Goal: Transaction & Acquisition: Purchase product/service

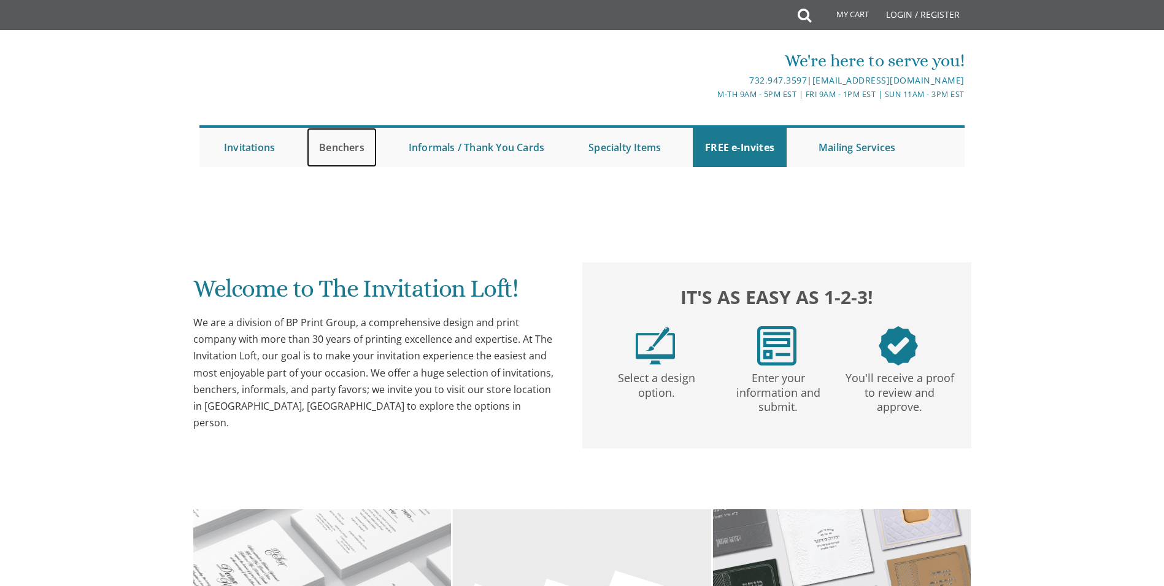
click at [337, 150] on link "Benchers" at bounding box center [342, 147] width 70 height 39
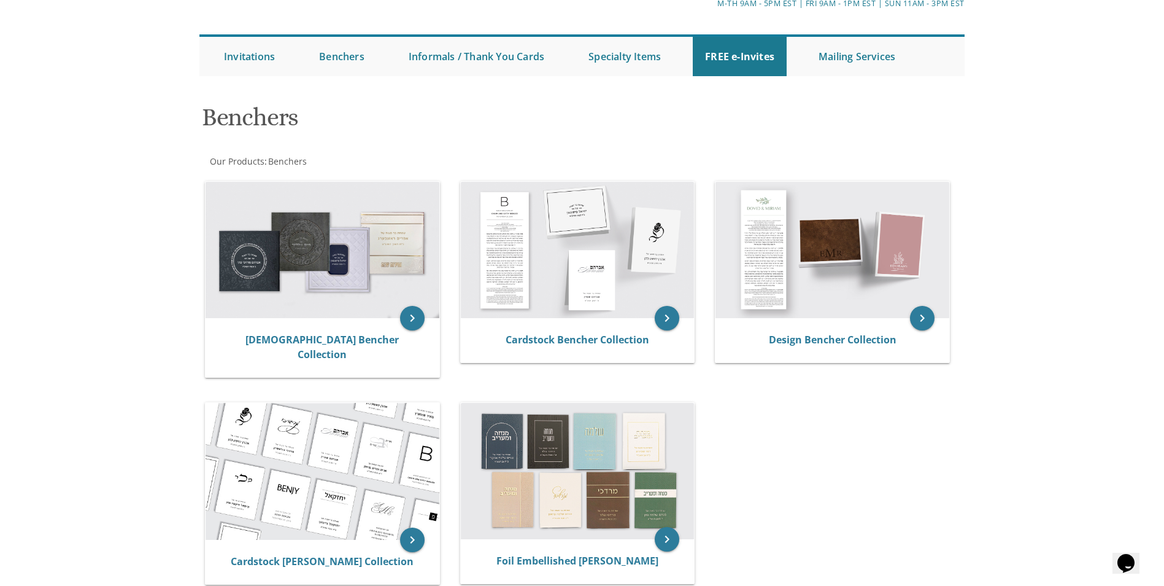
scroll to position [123, 0]
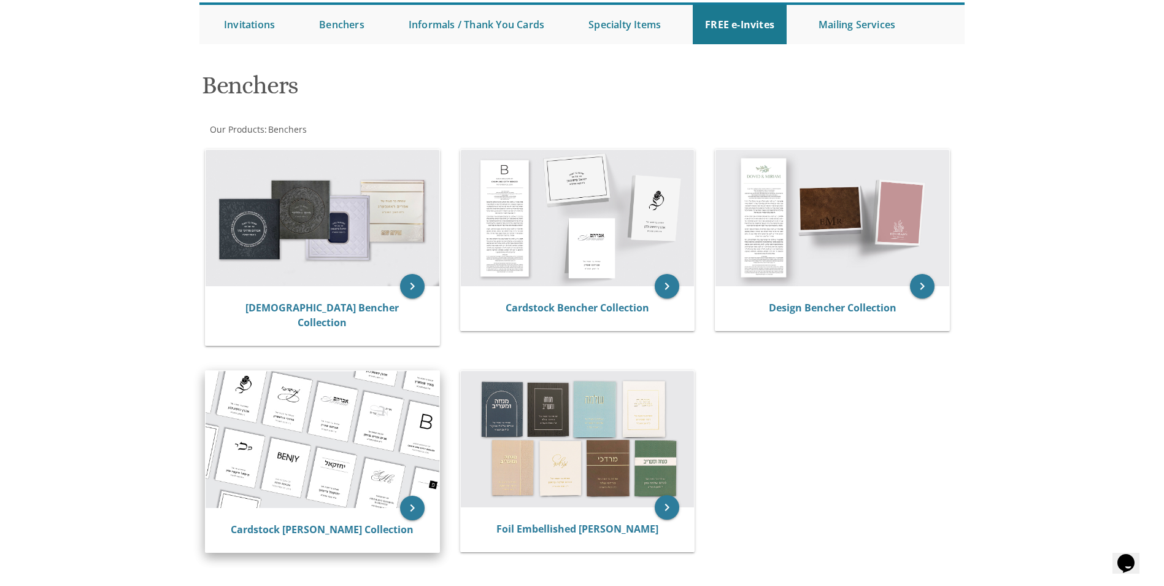
click at [322, 450] on img at bounding box center [323, 439] width 234 height 137
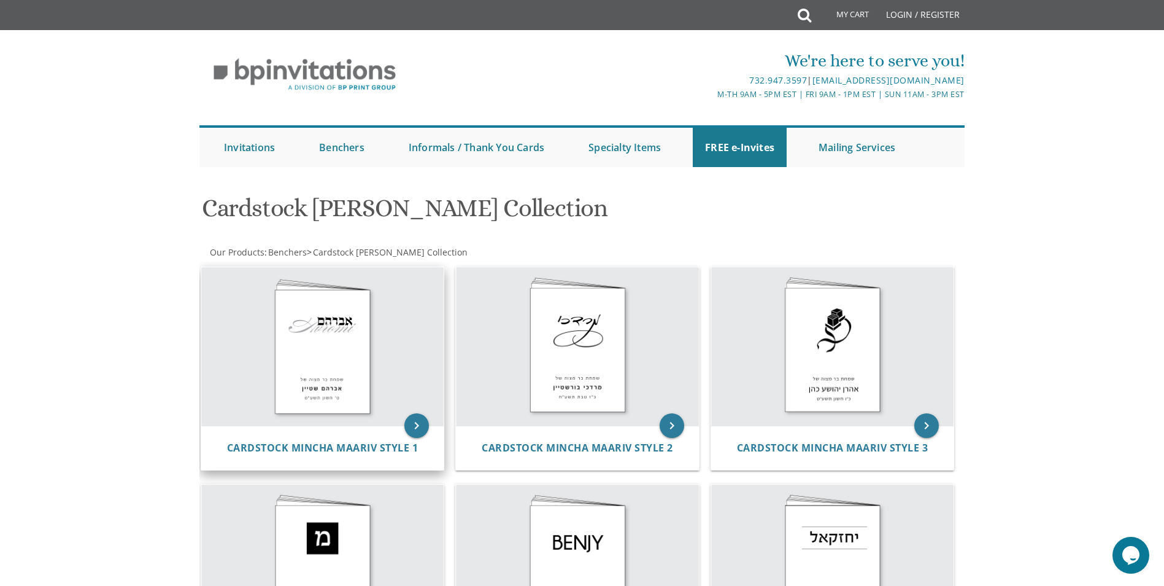
click at [281, 315] on img at bounding box center [322, 346] width 243 height 158
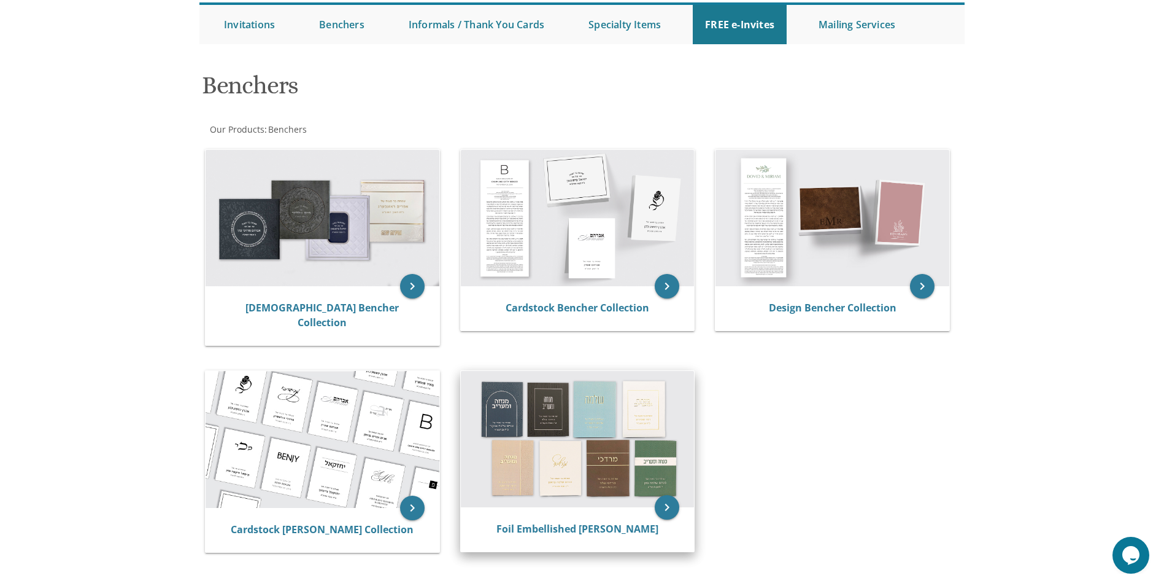
click at [535, 412] on img at bounding box center [578, 439] width 234 height 136
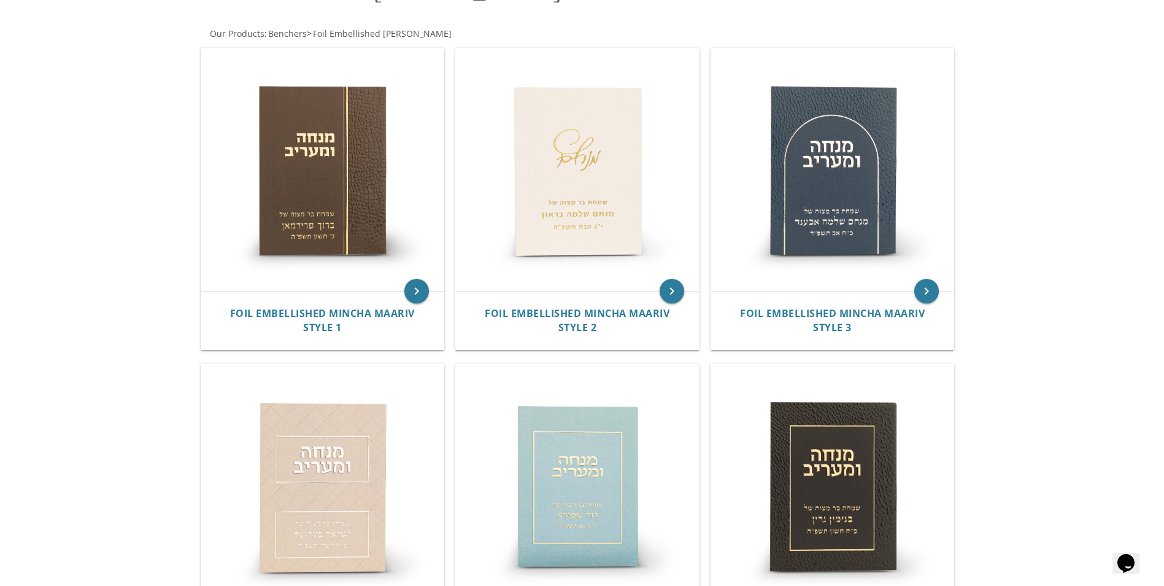
scroll to position [123, 0]
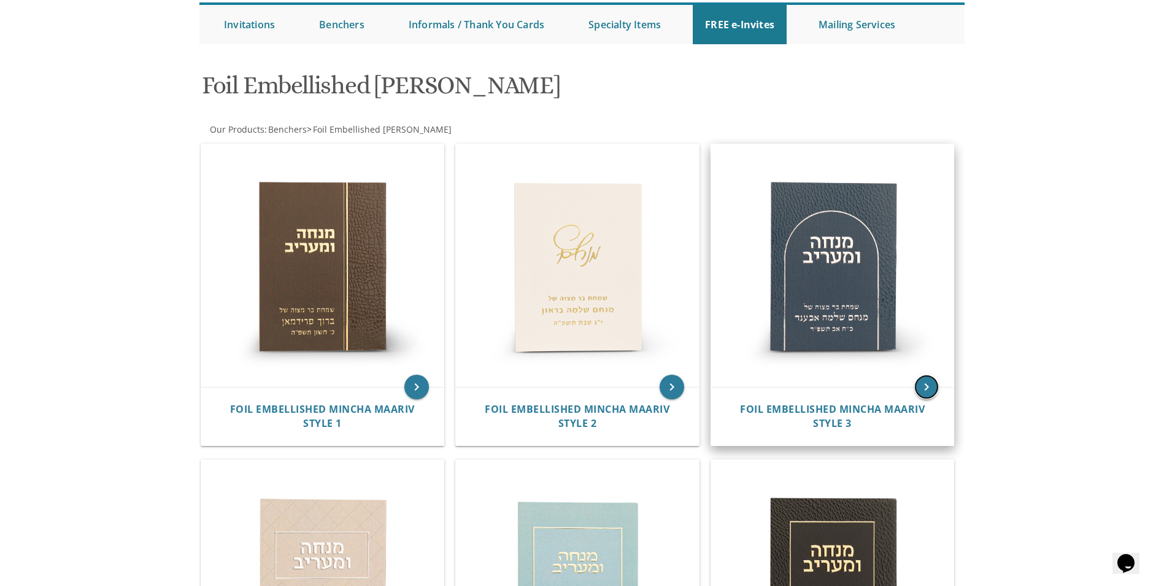
click at [922, 393] on icon "keyboard_arrow_right" at bounding box center [926, 386] width 25 height 25
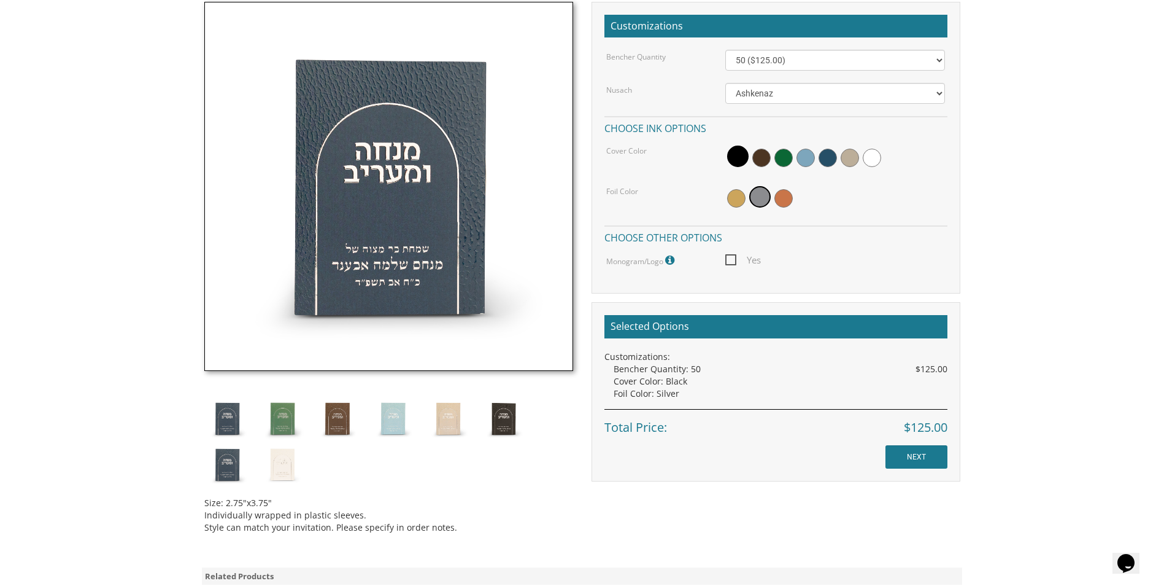
scroll to position [368, 0]
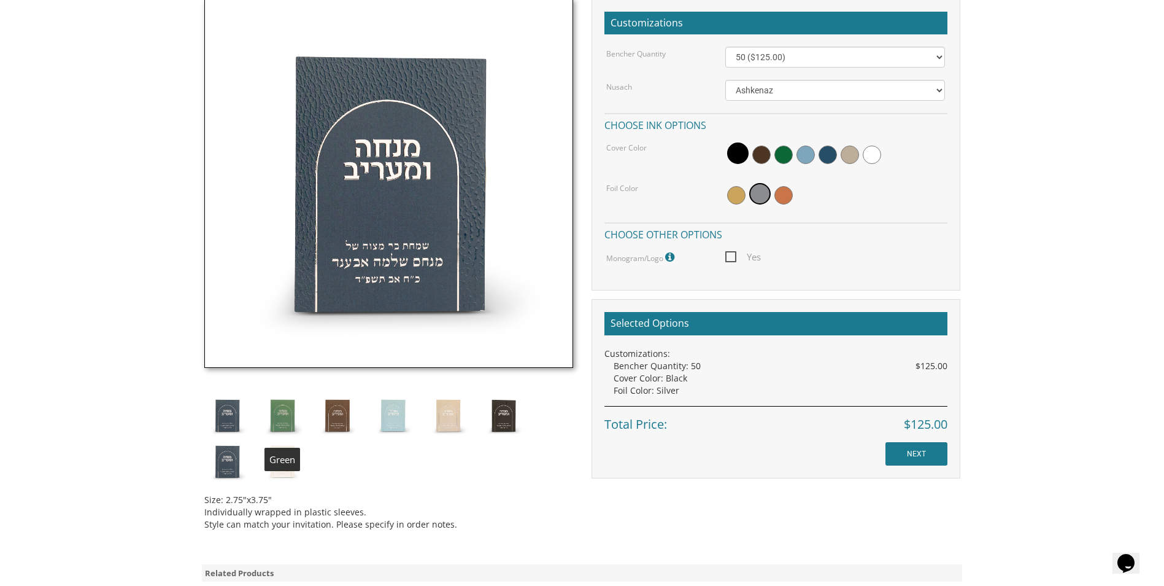
click at [283, 425] on img at bounding box center [283, 415] width 46 height 46
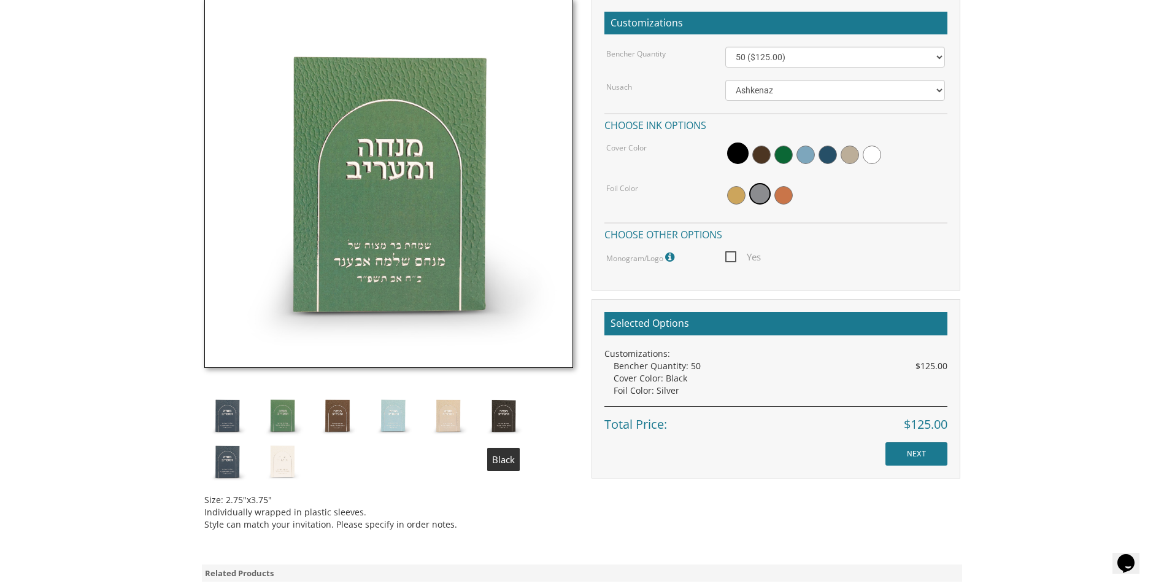
click at [509, 419] on img at bounding box center [504, 415] width 46 height 46
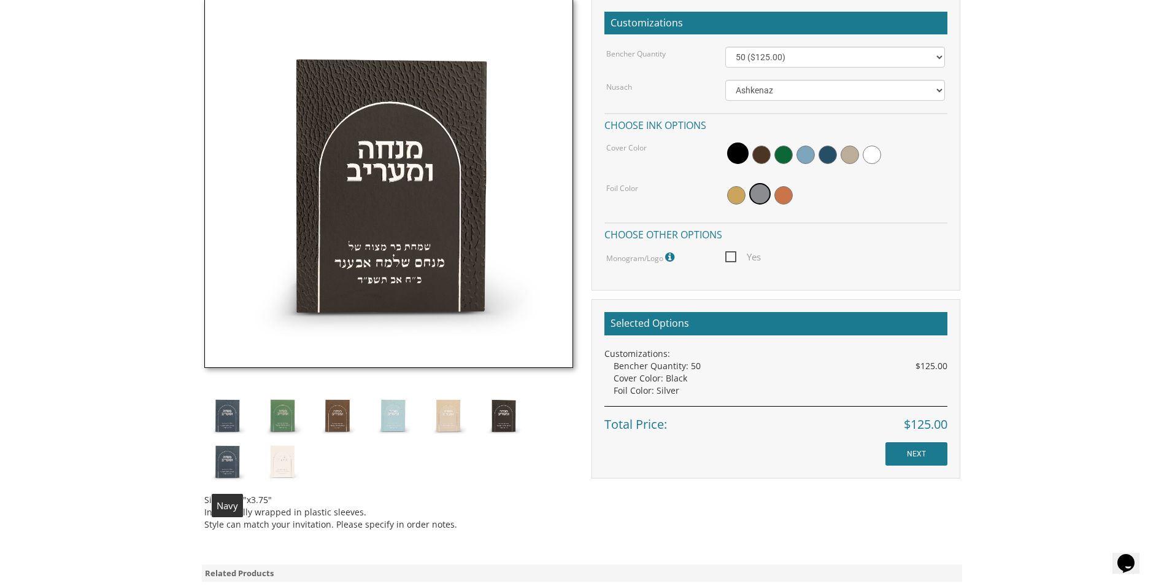
click at [235, 470] on img at bounding box center [227, 461] width 46 height 46
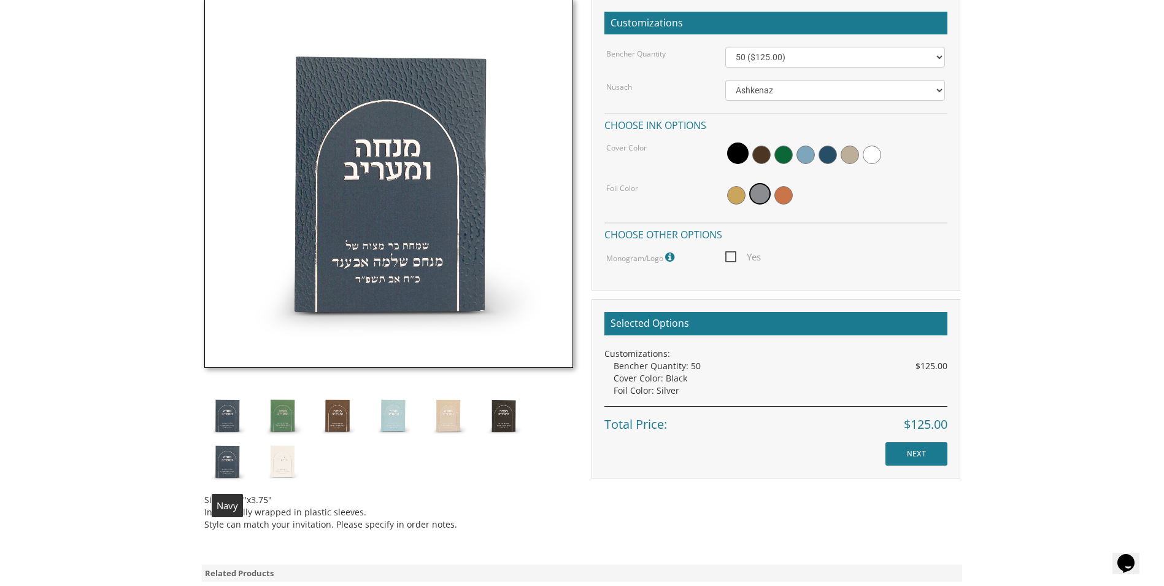
click at [235, 470] on img at bounding box center [227, 461] width 46 height 46
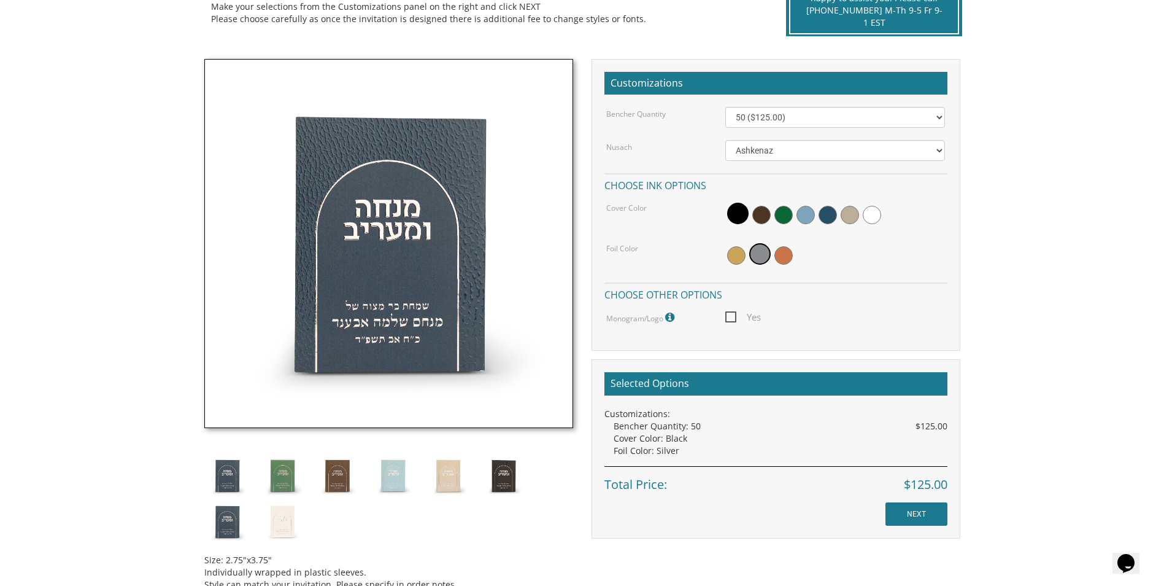
scroll to position [307, 0]
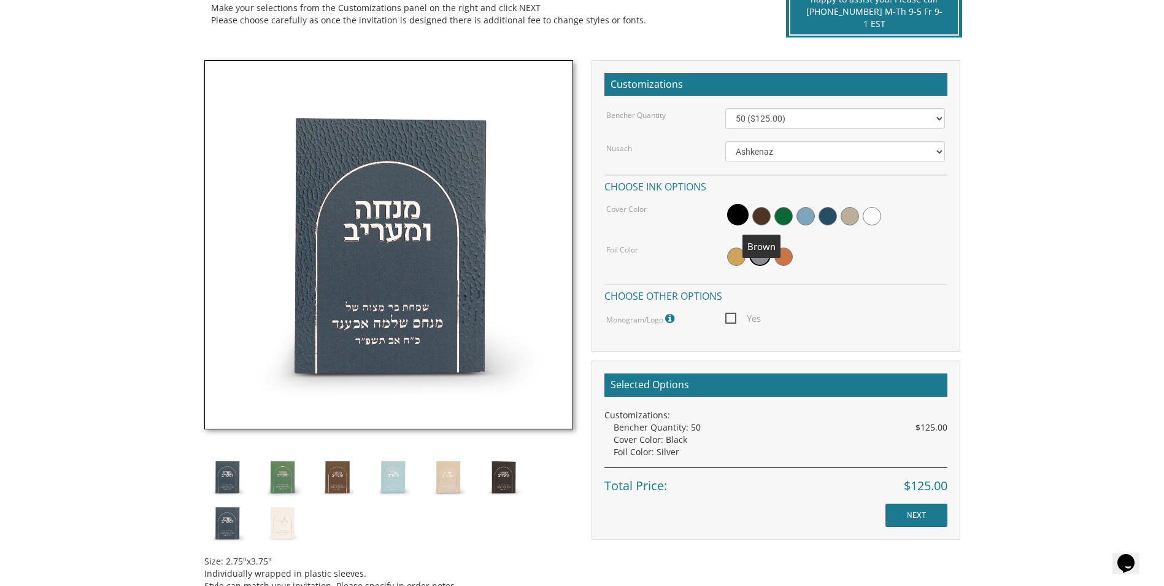
click at [760, 213] on span at bounding box center [761, 216] width 18 height 18
click at [786, 215] on span at bounding box center [784, 216] width 18 height 18
click at [806, 215] on span at bounding box center [806, 216] width 18 height 18
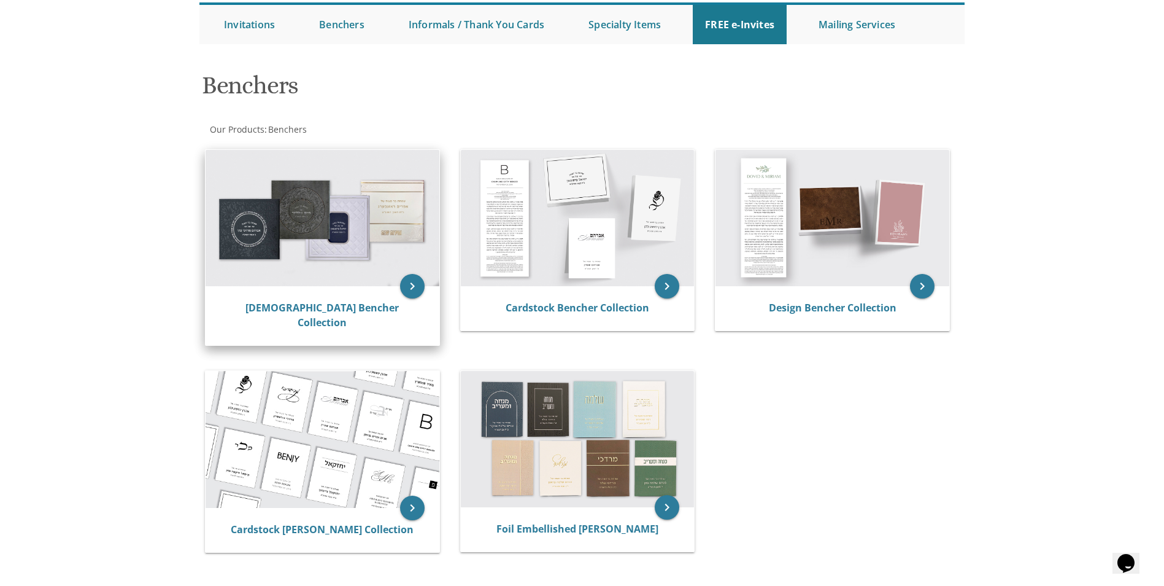
click at [401, 278] on img at bounding box center [323, 218] width 234 height 136
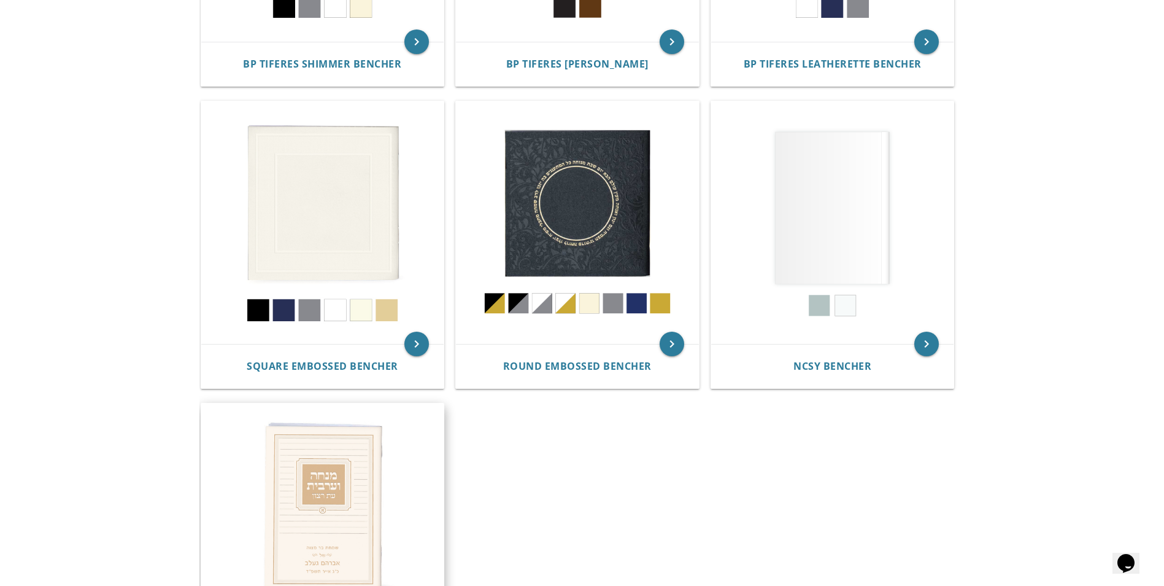
scroll to position [614, 0]
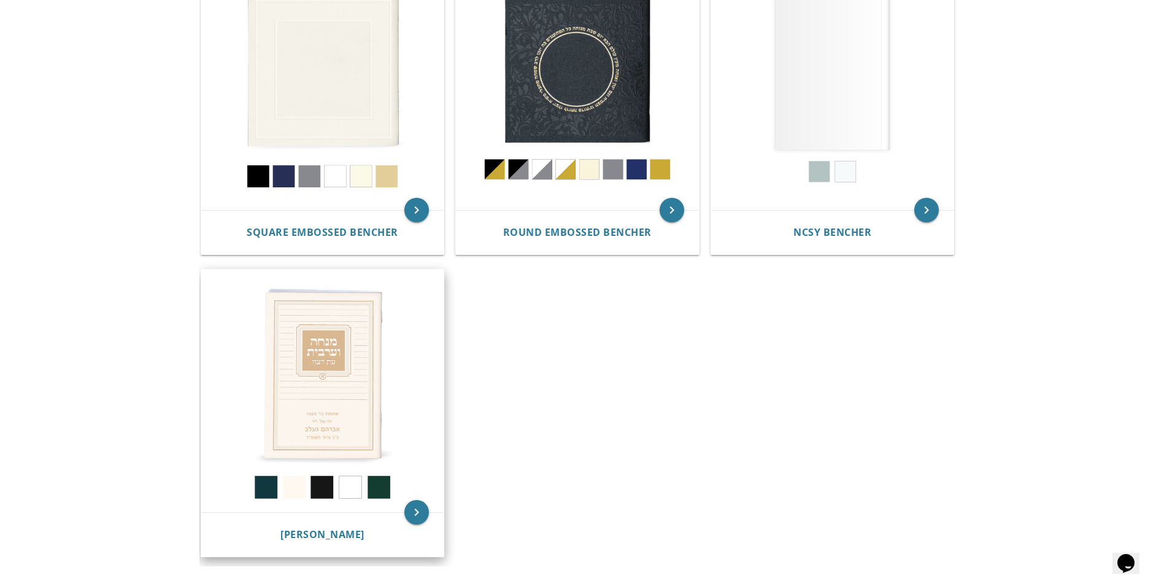
click at [330, 360] on img at bounding box center [322, 390] width 243 height 243
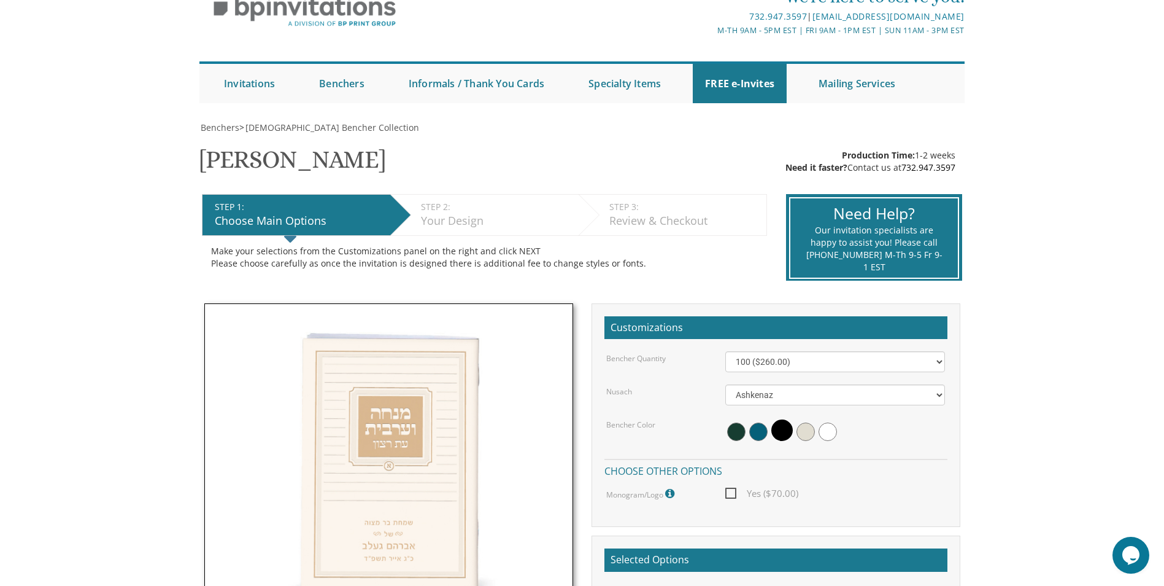
scroll to position [123, 0]
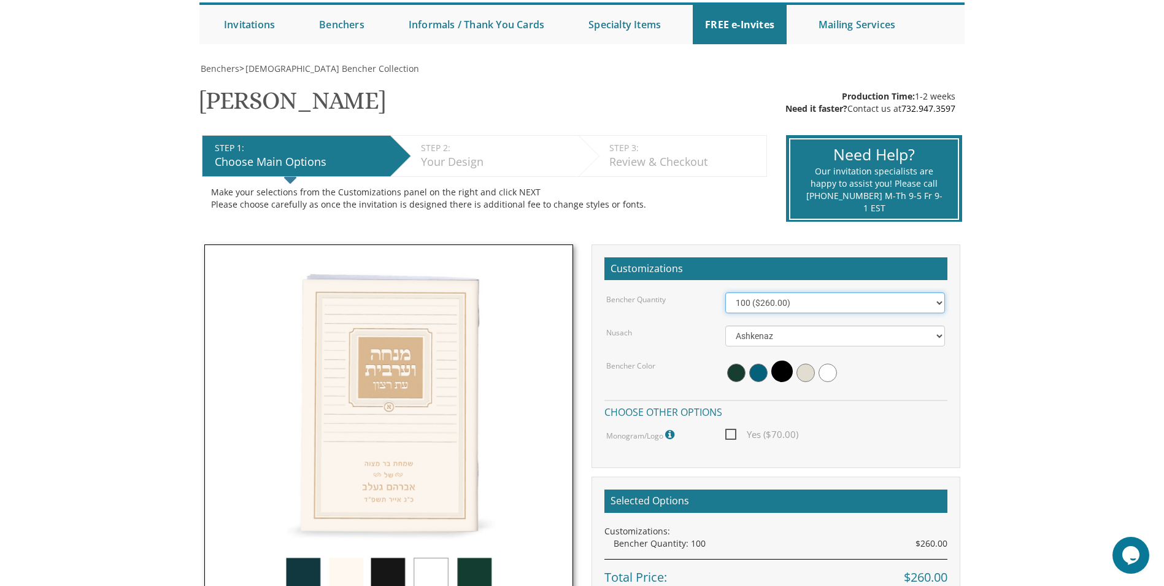
click at [936, 301] on select "100 ($260.00) 200 ($520.00) 300 ($780.00) 400 ($1,040.00) 500 ($1,300.00)" at bounding box center [835, 302] width 220 height 21
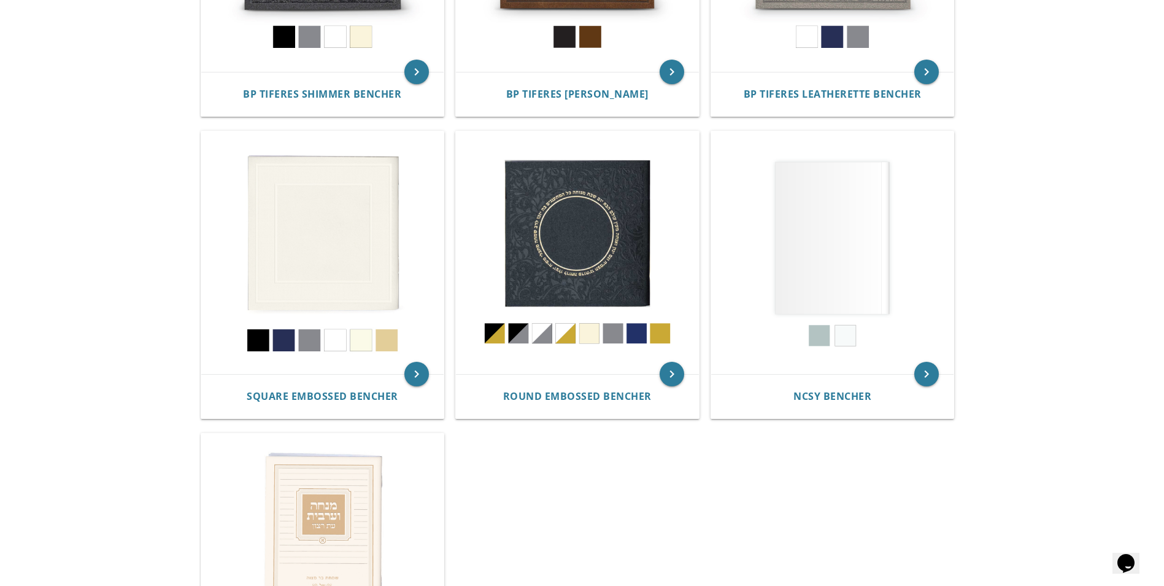
scroll to position [246, 0]
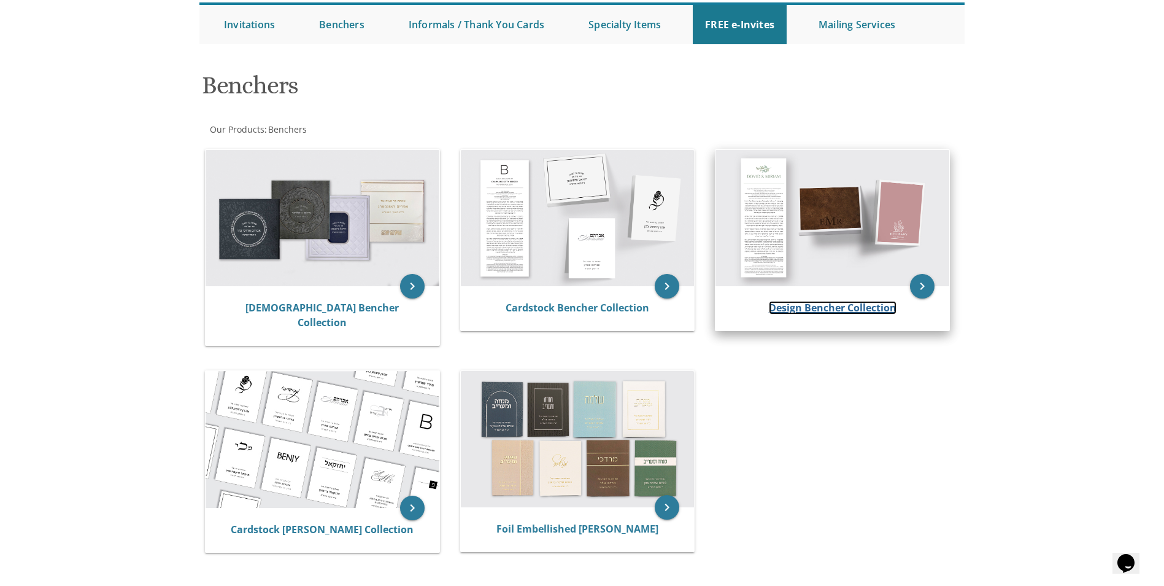
click at [876, 305] on link "Design Bencher Collection" at bounding box center [833, 308] width 128 height 14
